Goal: Find contact information: Find contact information

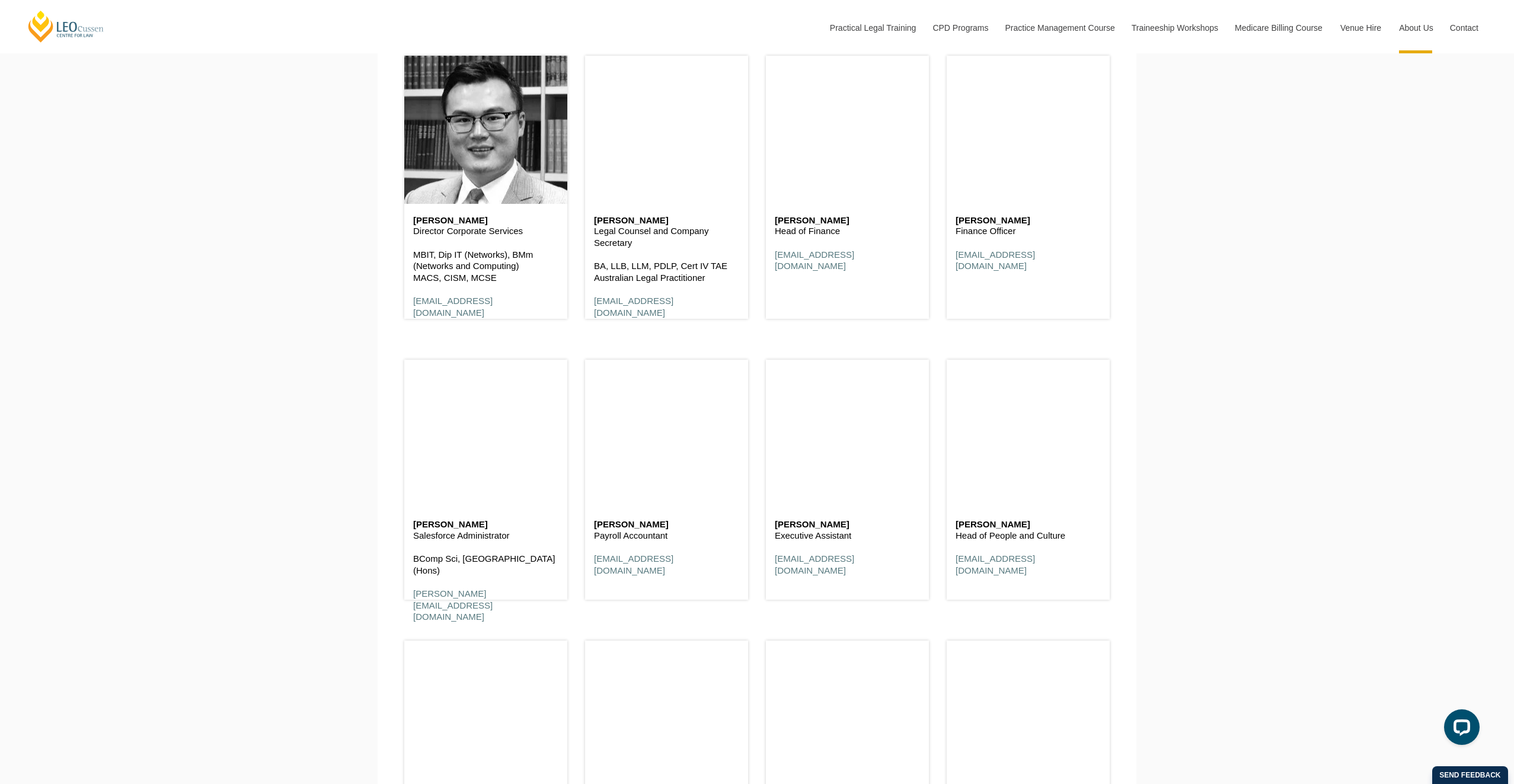
scroll to position [6676, 0]
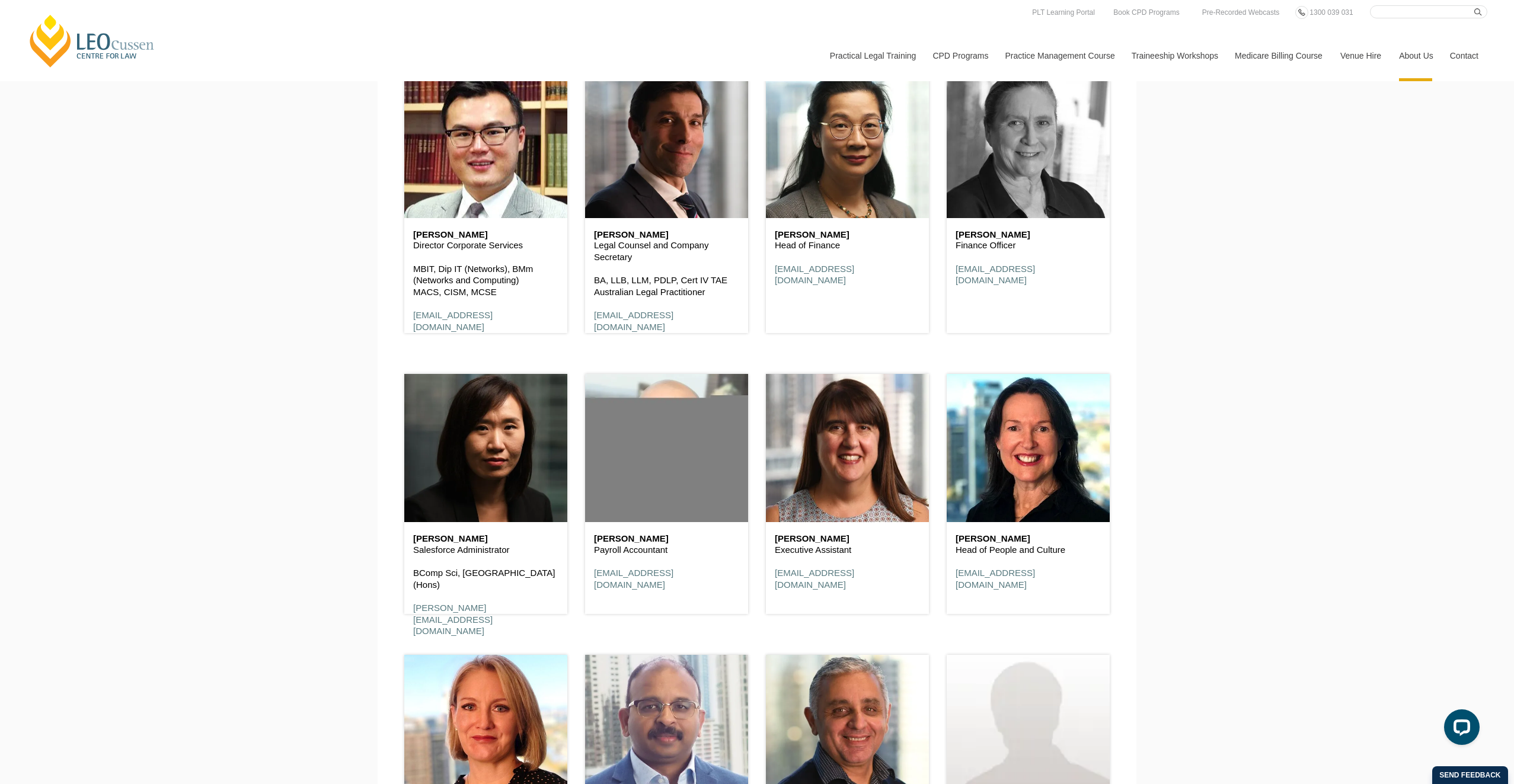
click at [1010, 200] on header at bounding box center [1028, 144] width 163 height 148
